Goal: Transaction & Acquisition: Book appointment/travel/reservation

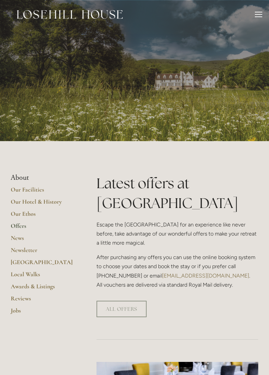
click at [255, 12] on div at bounding box center [257, 12] width 7 height 1
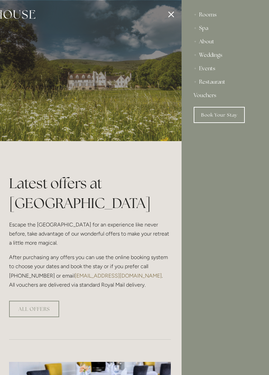
click at [216, 80] on div "Restaurant" at bounding box center [224, 81] width 63 height 13
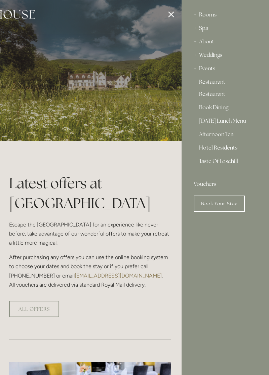
click at [222, 161] on link "Taste Of Losehill" at bounding box center [225, 163] width 52 height 11
click at [224, 162] on link "Taste Of Losehill" at bounding box center [225, 163] width 52 height 11
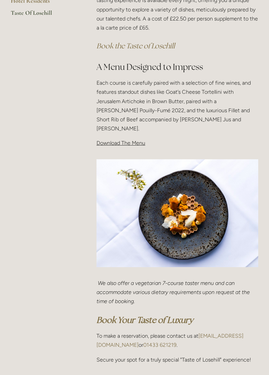
scroll to position [195, 0]
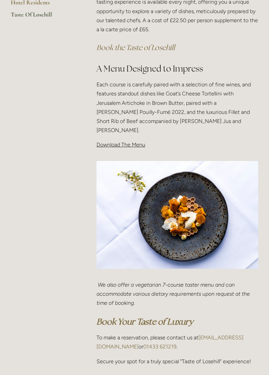
click at [108, 141] on span "Download The Menu" at bounding box center [120, 144] width 49 height 6
click at [117, 141] on span "Download The Menu" at bounding box center [120, 144] width 49 height 6
click at [126, 141] on span "Download The Menu" at bounding box center [120, 144] width 49 height 6
click at [122, 141] on span "Download The Menu" at bounding box center [120, 144] width 49 height 6
click at [121, 140] on div "Taste Of Losehill Embark on a Culinary Journey with our "Taste of Losehill" Exp…" at bounding box center [177, 46] width 173 height 217
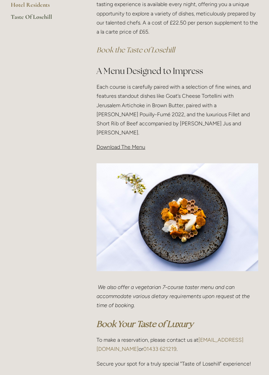
scroll to position [175, 0]
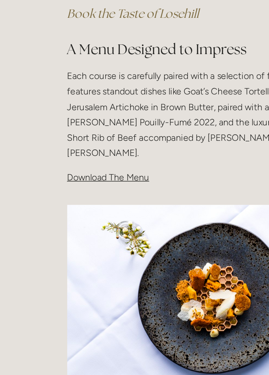
click at [128, 161] on span "Download The Menu" at bounding box center [120, 164] width 49 height 6
click at [110, 161] on span "Download The Menu" at bounding box center [120, 164] width 49 height 6
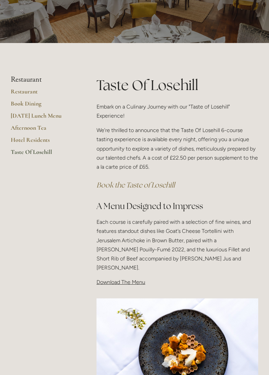
scroll to position [58, 0]
click at [33, 150] on link "Taste Of Losehill" at bounding box center [43, 154] width 64 height 12
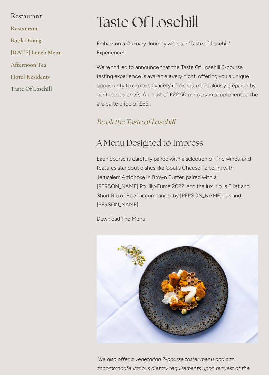
scroll to position [120, 0]
click at [121, 216] on span "Download The Menu" at bounding box center [120, 219] width 49 height 6
click at [119, 218] on div "Taste Of Losehill Embark on a Culinary Journey with our "Taste of Losehill" Exp…" at bounding box center [177, 120] width 173 height 217
click at [116, 219] on div "Taste Of Losehill Embark on a Culinary Journey with our "Taste of Losehill" Exp…" at bounding box center [177, 120] width 173 height 217
click at [113, 216] on div "Taste Of Losehill Embark on a Culinary Journey with our "Taste of Losehill" Exp…" at bounding box center [177, 120] width 173 height 217
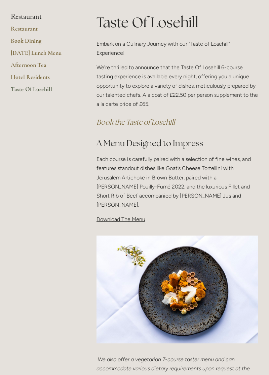
click at [116, 216] on span "Download The Menu" at bounding box center [120, 219] width 49 height 6
click at [120, 216] on span "Download The Menu" at bounding box center [120, 219] width 49 height 6
click at [118, 216] on span "Download The Menu" at bounding box center [120, 219] width 49 height 6
click at [116, 216] on span "Download The Menu" at bounding box center [120, 219] width 49 height 6
click at [162, 118] on em "Book the Taste of Losehill" at bounding box center [135, 121] width 78 height 9
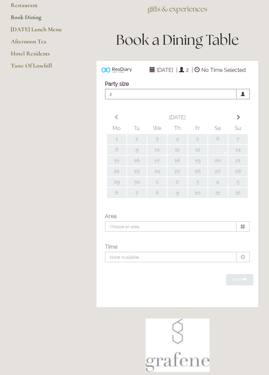
scroll to position [74, 0]
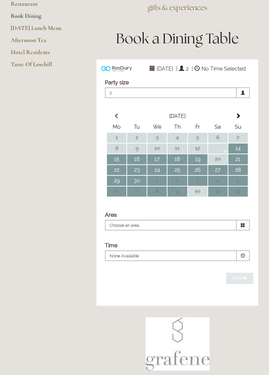
click at [75, 276] on main "Restaurant Restaurant Book Dining Sunday Lunch Menu Afternoon Tea Hotel Residen…" at bounding box center [134, 231] width 269 height 552
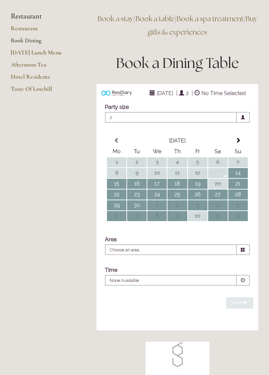
scroll to position [0, 0]
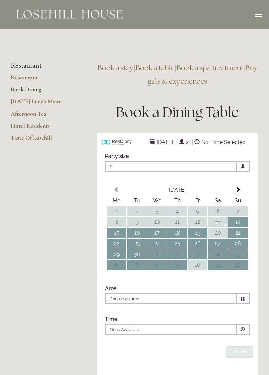
click at [46, 123] on link "Hotel Residents" at bounding box center [43, 128] width 64 height 12
click at [256, 12] on div at bounding box center [257, 12] width 7 height 1
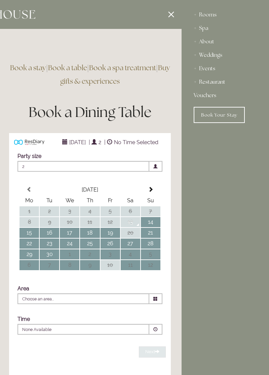
click at [211, 16] on div "Rooms" at bounding box center [224, 14] width 63 height 13
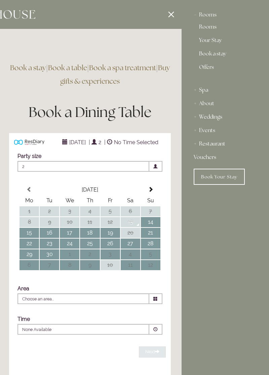
click at [217, 54] on link "Book a stay" at bounding box center [225, 55] width 52 height 8
click at [172, 16] on div at bounding box center [47, 187] width 269 height 375
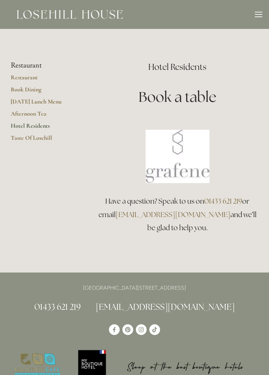
click at [37, 131] on link "Hotel Residents" at bounding box center [43, 128] width 64 height 12
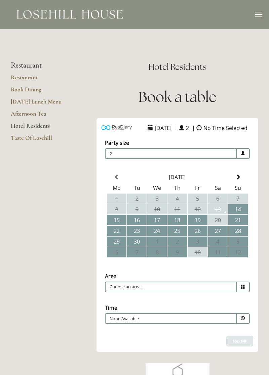
click at [41, 138] on link "Taste Of Losehill" at bounding box center [43, 140] width 64 height 12
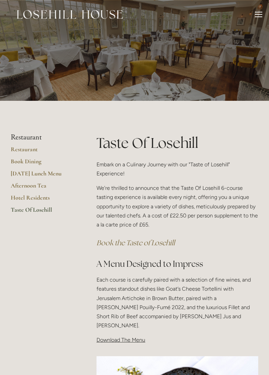
click at [35, 177] on link "[DATE] Lunch Menu" at bounding box center [43, 175] width 64 height 12
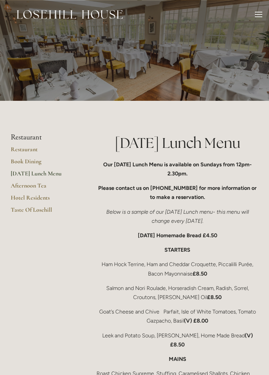
click at [256, 12] on div at bounding box center [257, 12] width 7 height 1
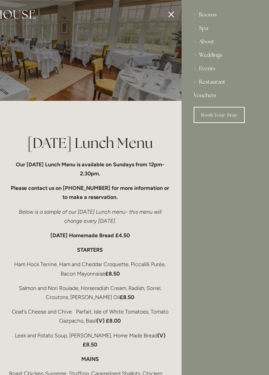
click at [174, 8] on div at bounding box center [47, 187] width 269 height 375
